Goal: Navigation & Orientation: Understand site structure

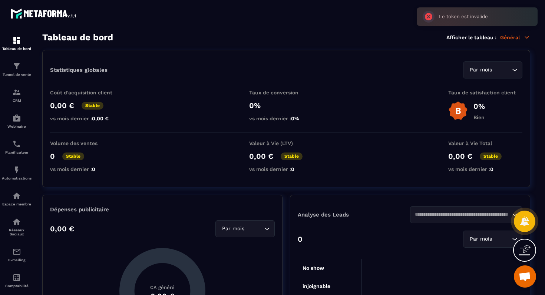
click at [430, 17] on div "Le token est invalide ×" at bounding box center [477, 16] width 121 height 19
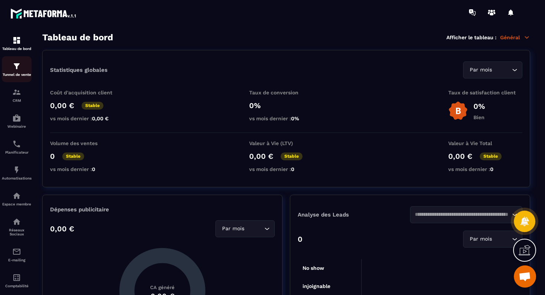
click at [22, 69] on div "Tunnel de vente" at bounding box center [17, 69] width 30 height 15
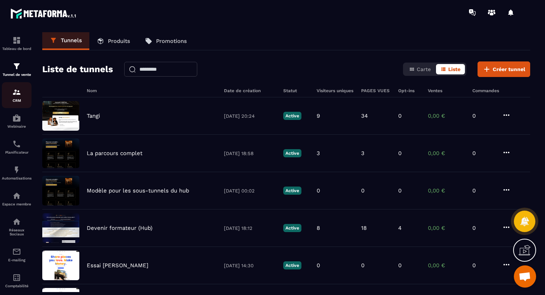
click at [10, 86] on link "CRM" at bounding box center [17, 95] width 30 height 26
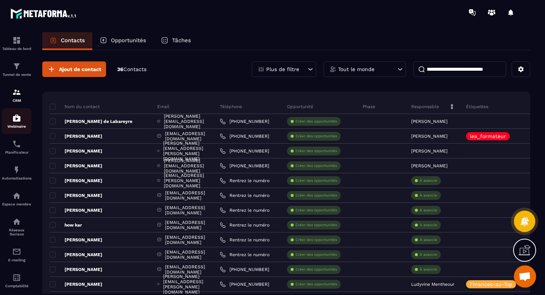
click at [14, 124] on div "Webinaire" at bounding box center [17, 121] width 30 height 15
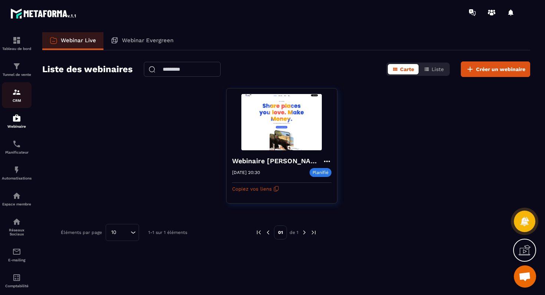
click at [22, 94] on div "CRM" at bounding box center [17, 95] width 30 height 15
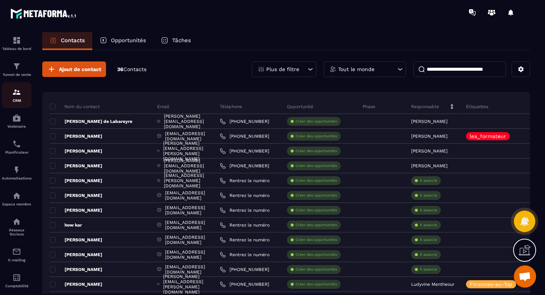
click at [22, 105] on link "CRM" at bounding box center [17, 95] width 30 height 26
click at [19, 118] on img at bounding box center [16, 118] width 9 height 9
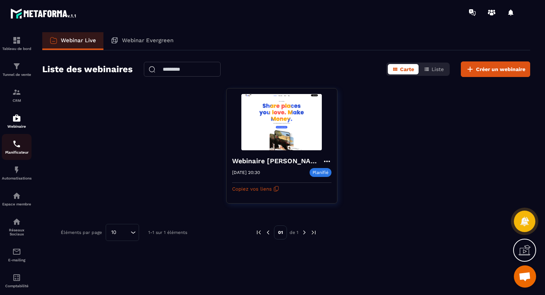
click at [14, 149] on img at bounding box center [16, 144] width 9 height 9
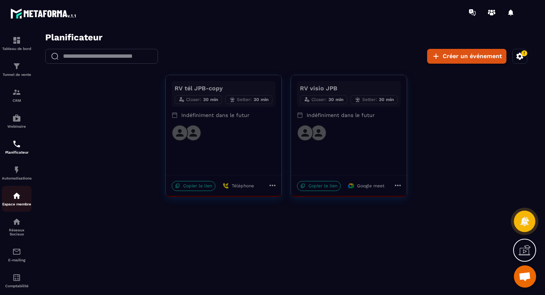
click at [16, 201] on img at bounding box center [16, 196] width 9 height 9
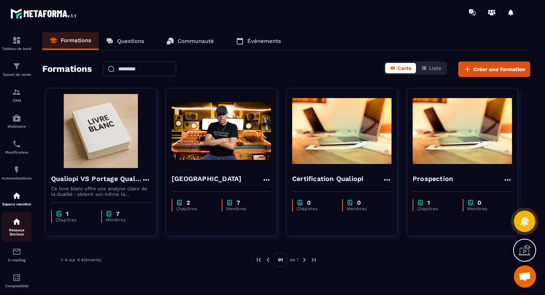
click at [14, 237] on p "Réseaux Sociaux" at bounding box center [17, 232] width 30 height 8
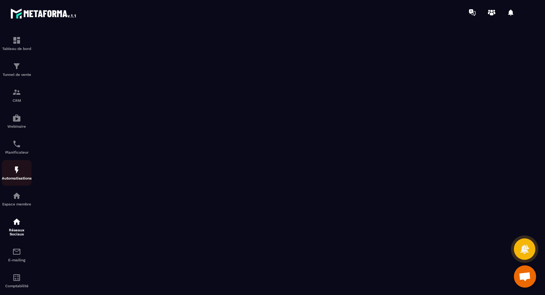
scroll to position [15, 0]
